Goal: Task Accomplishment & Management: Manage account settings

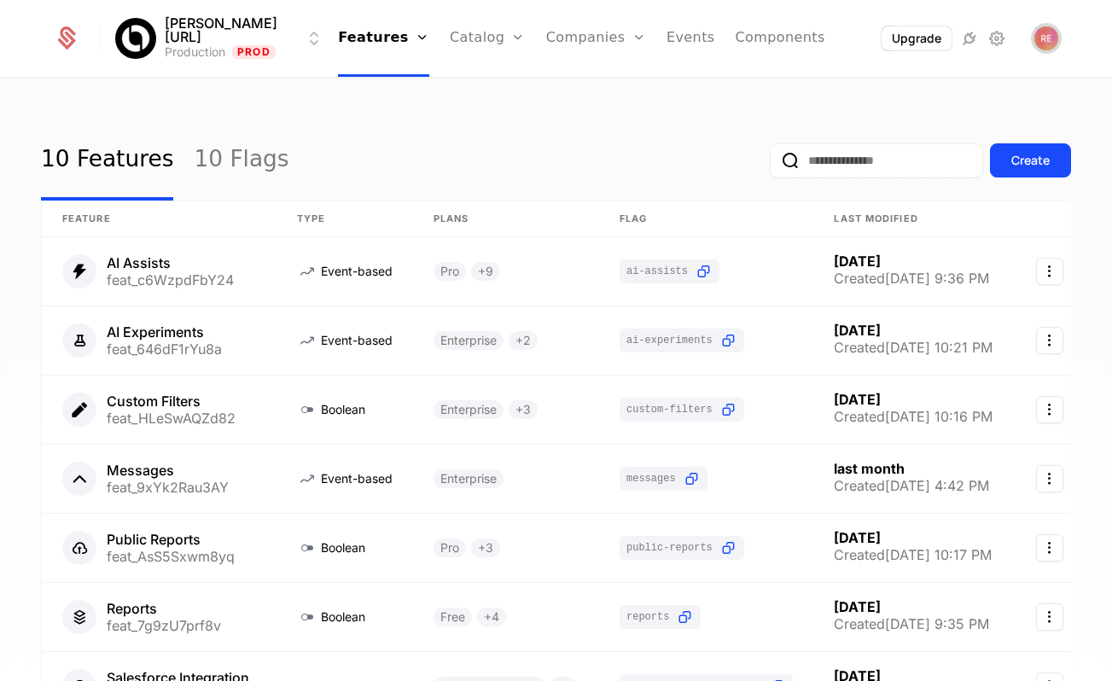
click at [1038, 32] on img "Open user button" at bounding box center [1046, 38] width 24 height 24
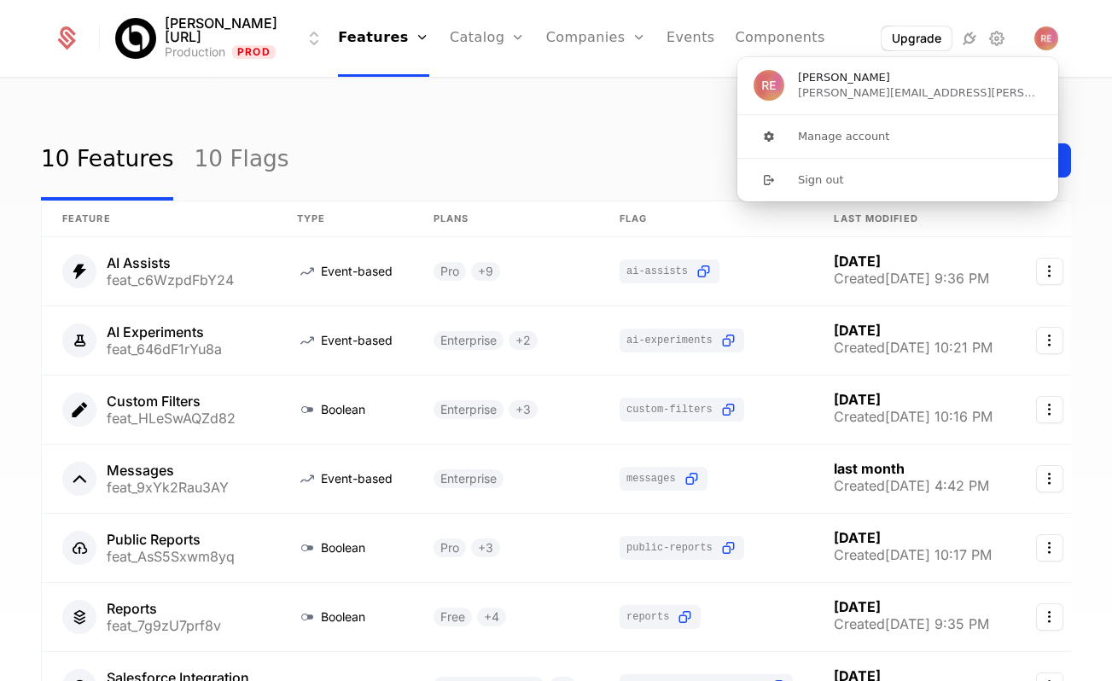
click at [584, 95] on div "10 Features 10 Flags Create Feature Type Plans Flag Last Modified AI Assists fe…" at bounding box center [556, 385] width 1112 height 612
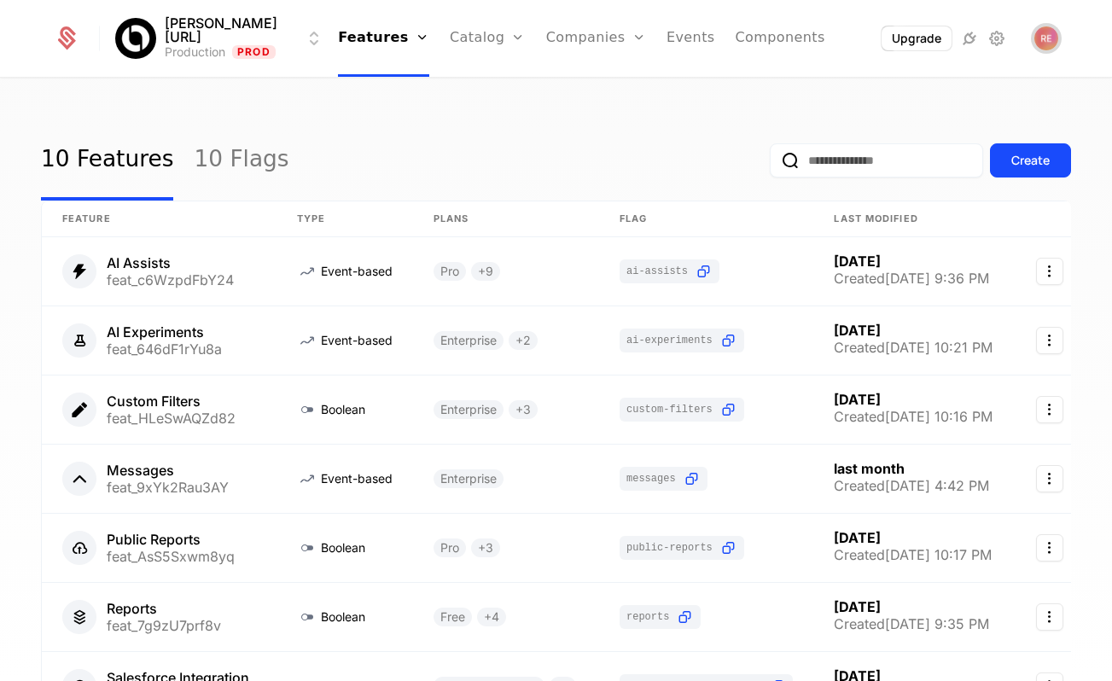
click at [1048, 33] on img "Open user button" at bounding box center [1046, 38] width 24 height 24
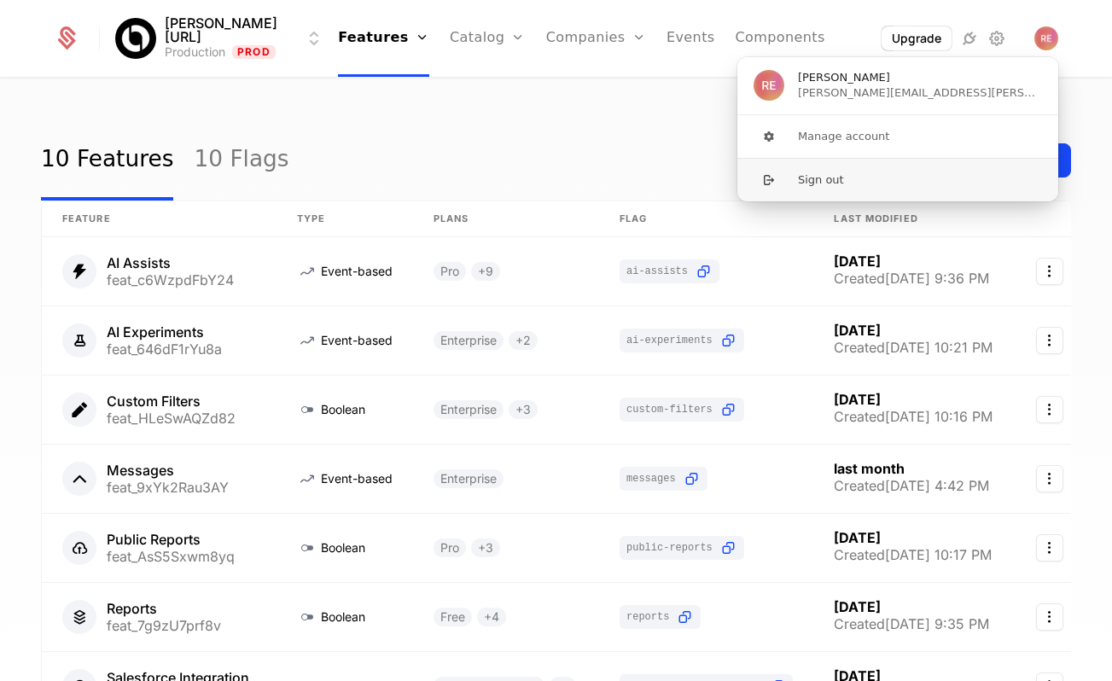
click at [896, 193] on button "Sign out" at bounding box center [897, 180] width 322 height 44
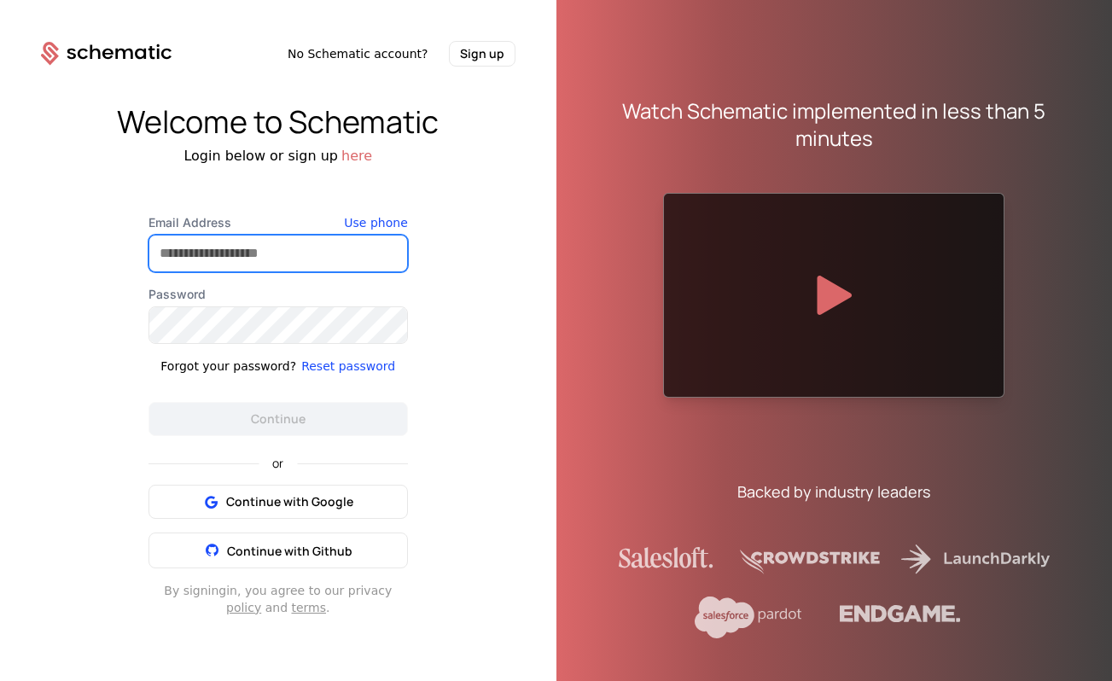
click at [269, 265] on input "Email Address" at bounding box center [278, 253] width 258 height 36
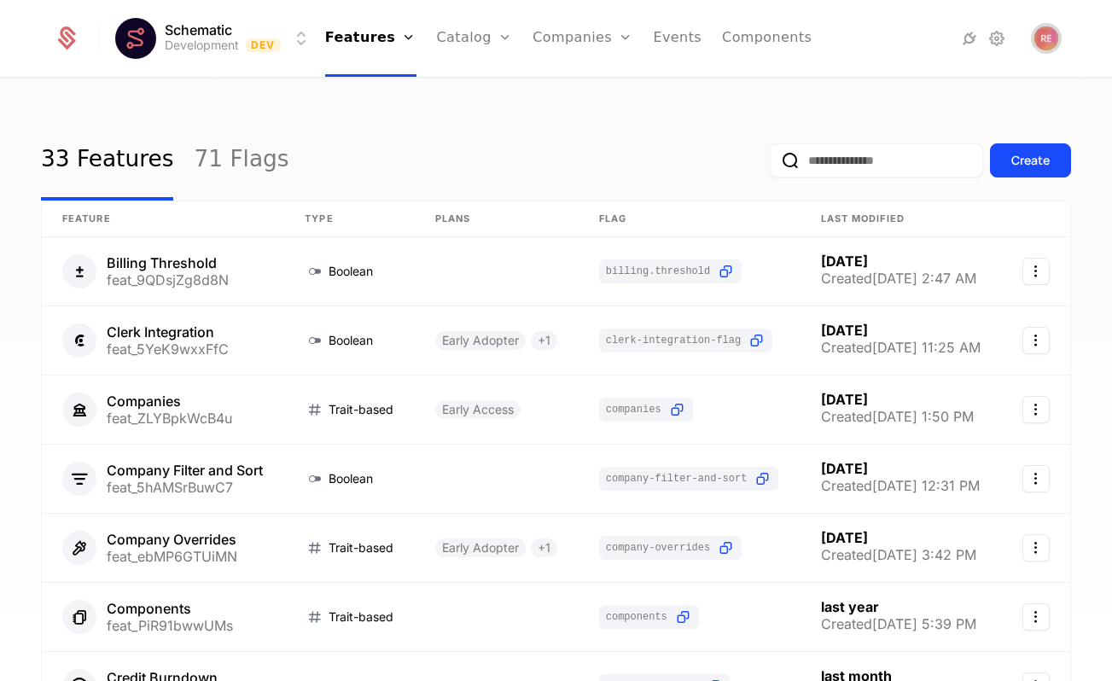
click at [1049, 43] on img "Open user button" at bounding box center [1046, 38] width 24 height 24
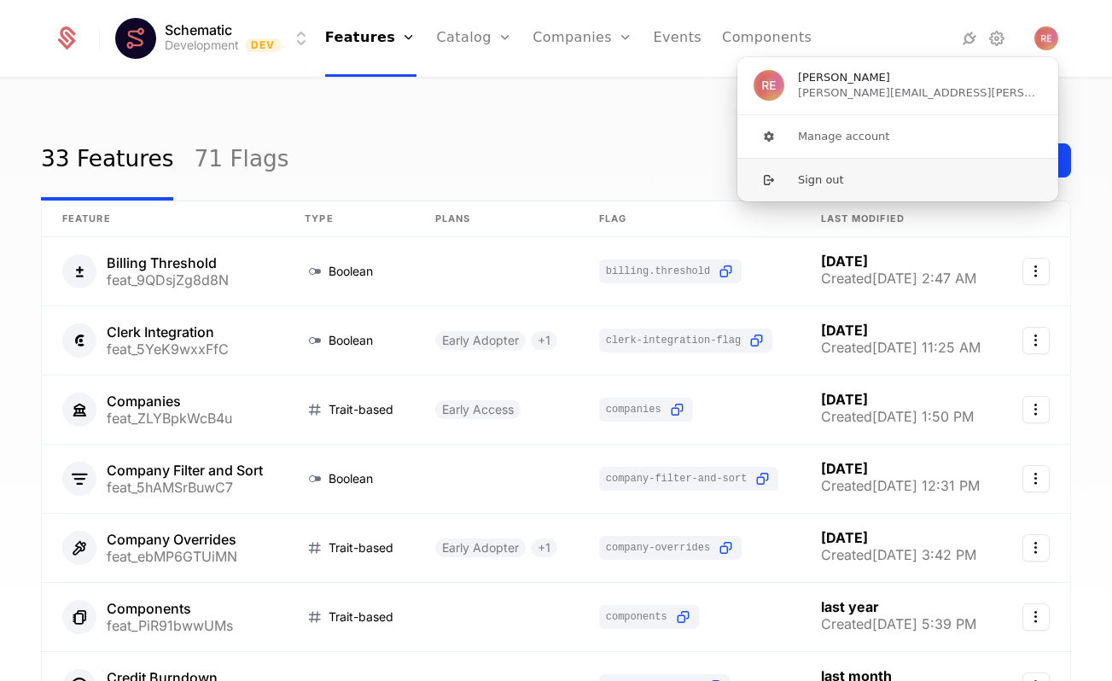
click at [869, 174] on button "Sign out" at bounding box center [897, 180] width 322 height 44
